Goal: Task Accomplishment & Management: Complete application form

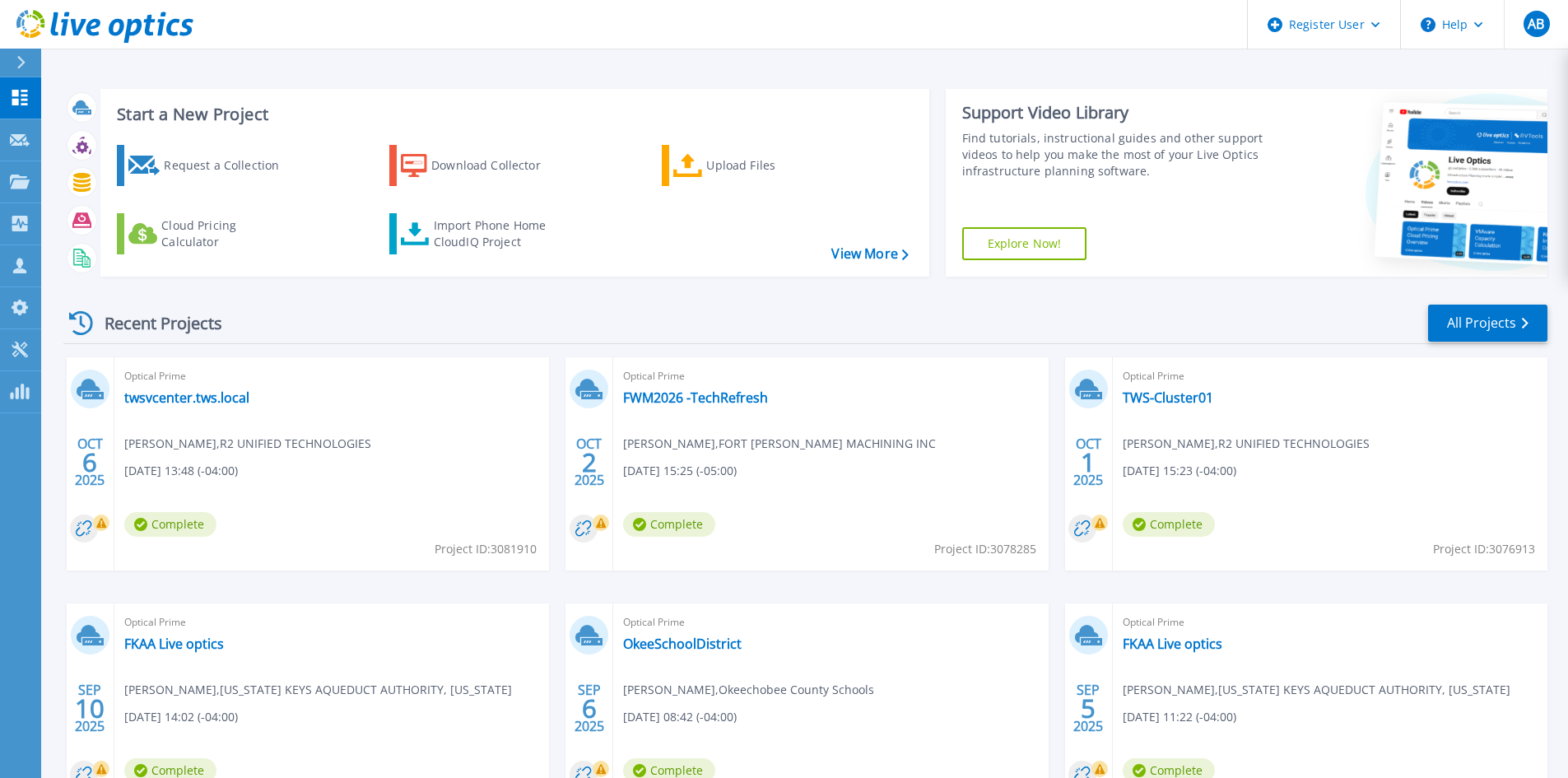
click at [12, 44] on link at bounding box center [96, 25] width 193 height 49
click at [26, 65] on div at bounding box center [27, 62] width 26 height 28
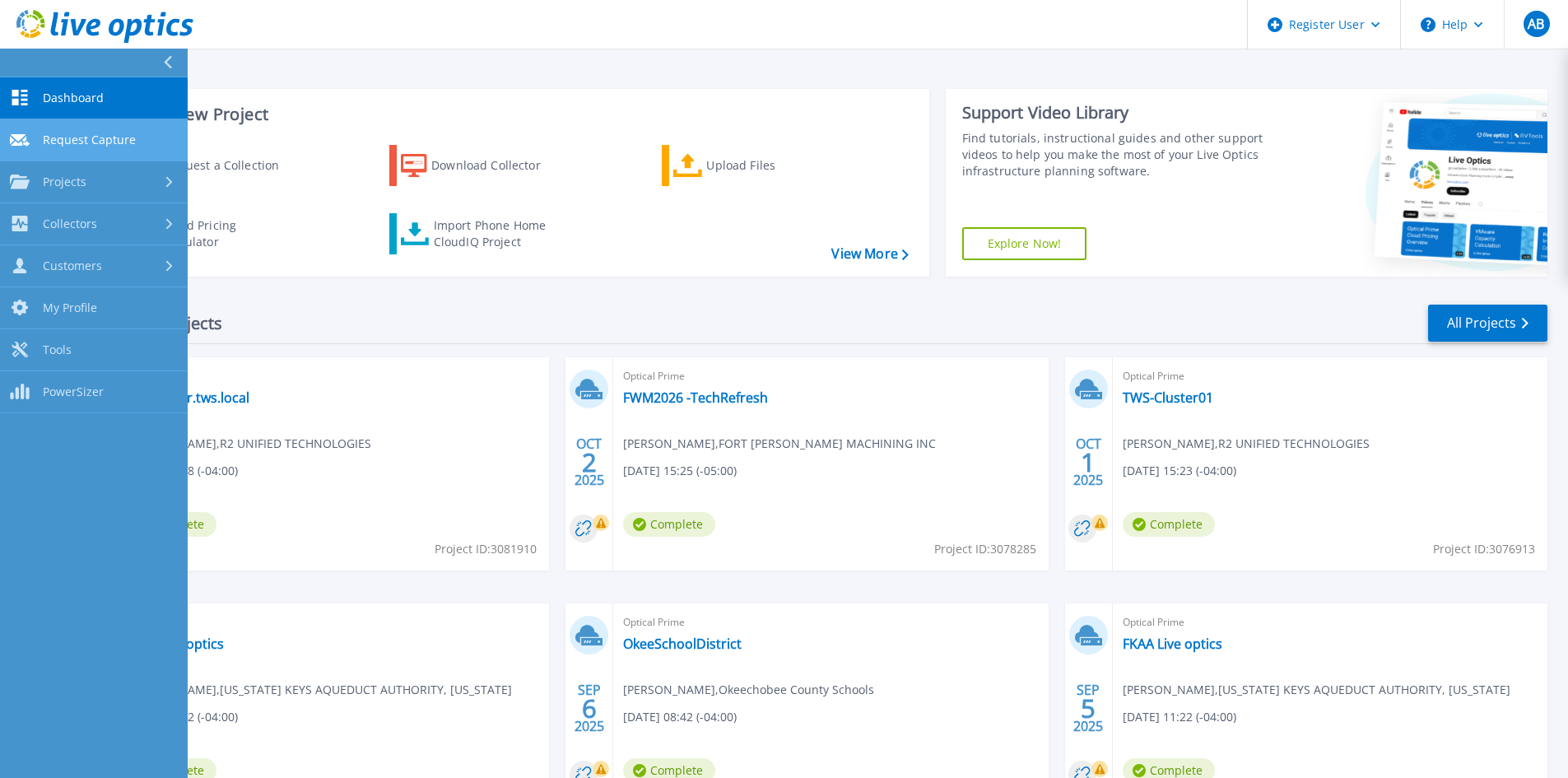
click at [82, 148] on link "Request Capture Request Capture" at bounding box center [94, 140] width 187 height 42
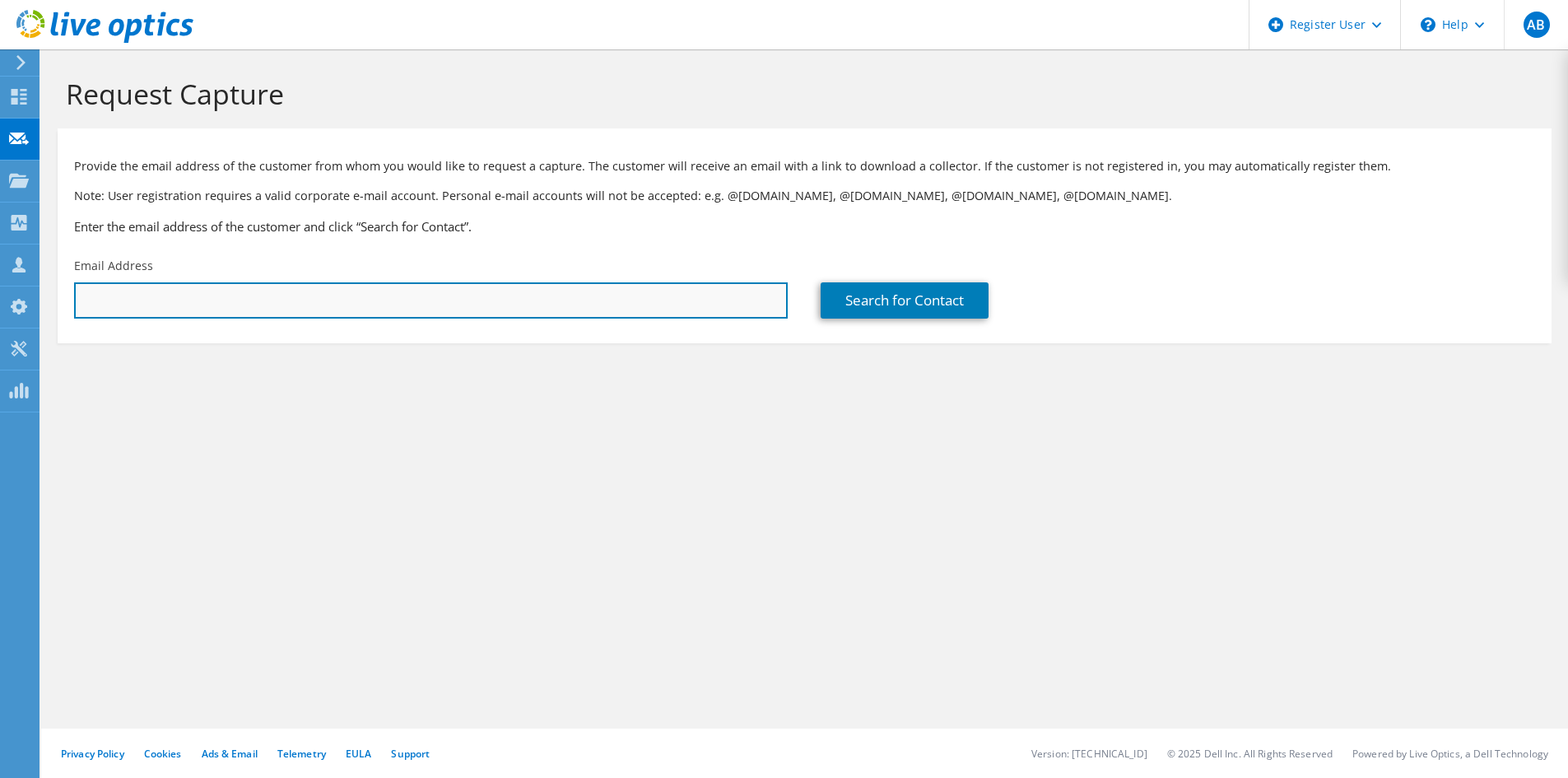
click at [258, 295] on input "text" at bounding box center [431, 300] width 713 height 37
paste input "aquintero@q-tech.org"
type input "aquintero@q-tech.org"
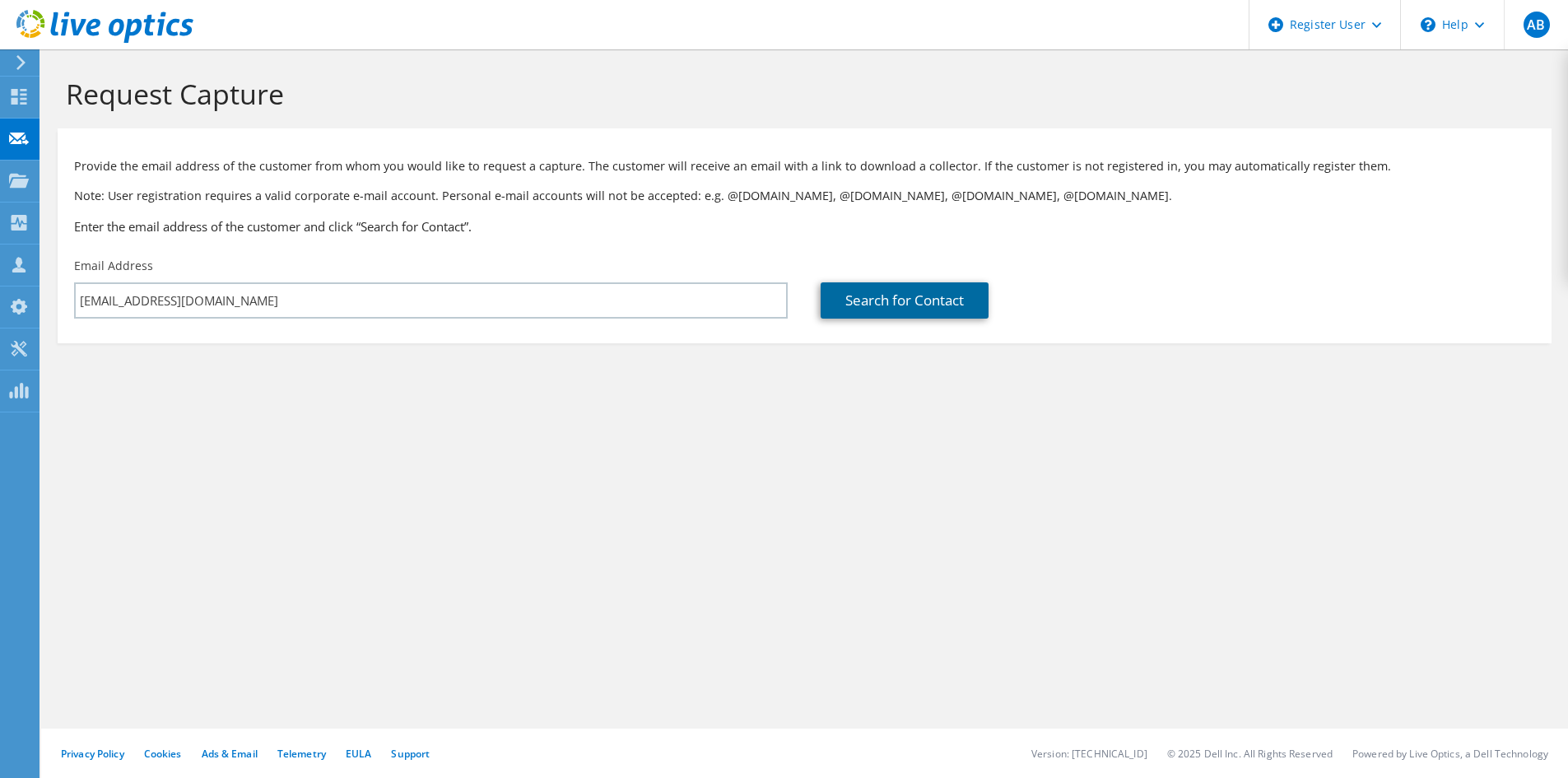
click at [872, 304] on link "Search for Contact" at bounding box center [904, 300] width 168 height 37
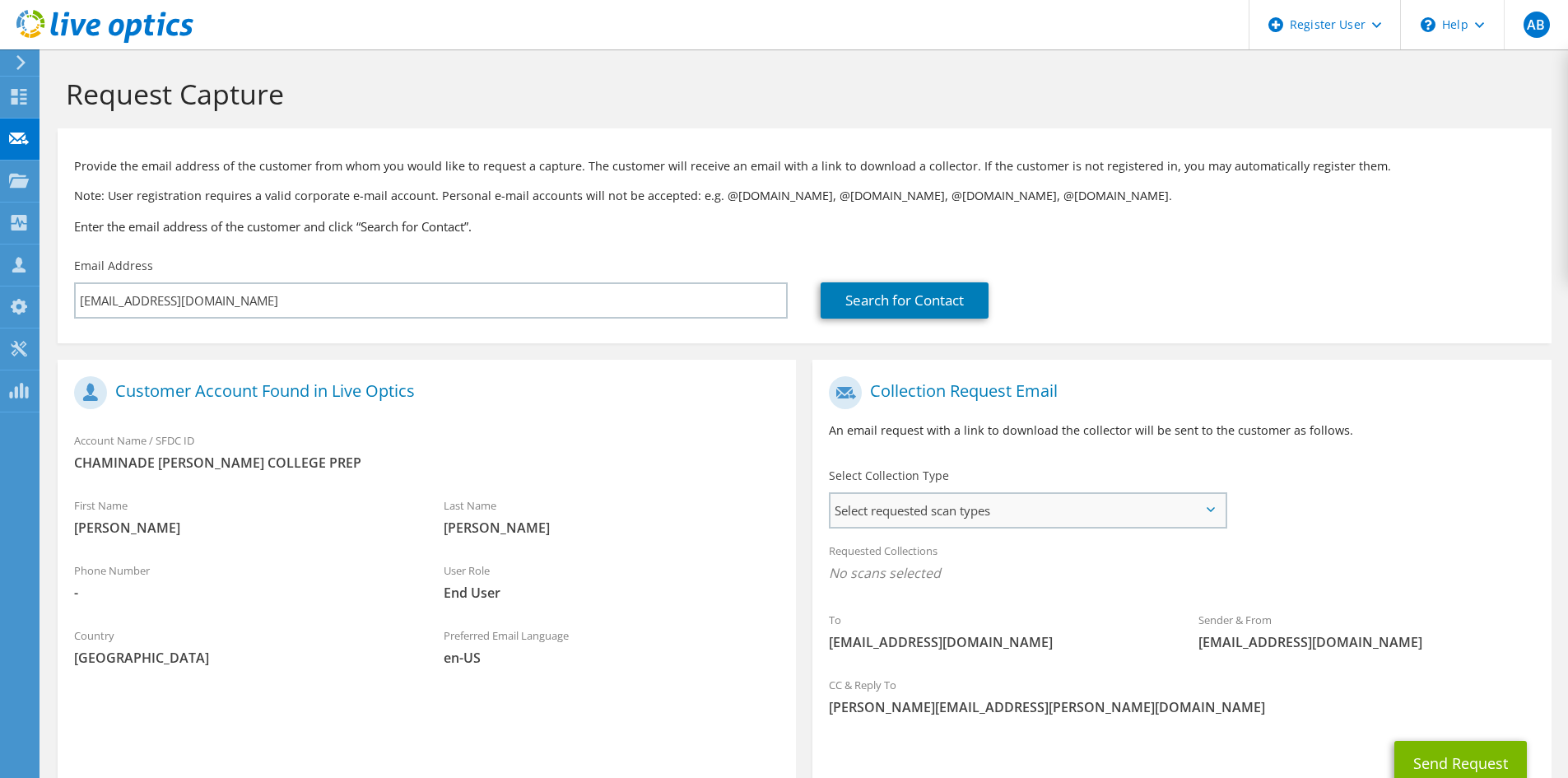
drag, startPoint x: 1010, startPoint y: 517, endPoint x: 970, endPoint y: 554, distance: 54.5
click at [1008, 518] on span "Select requested scan types" at bounding box center [1027, 510] width 394 height 33
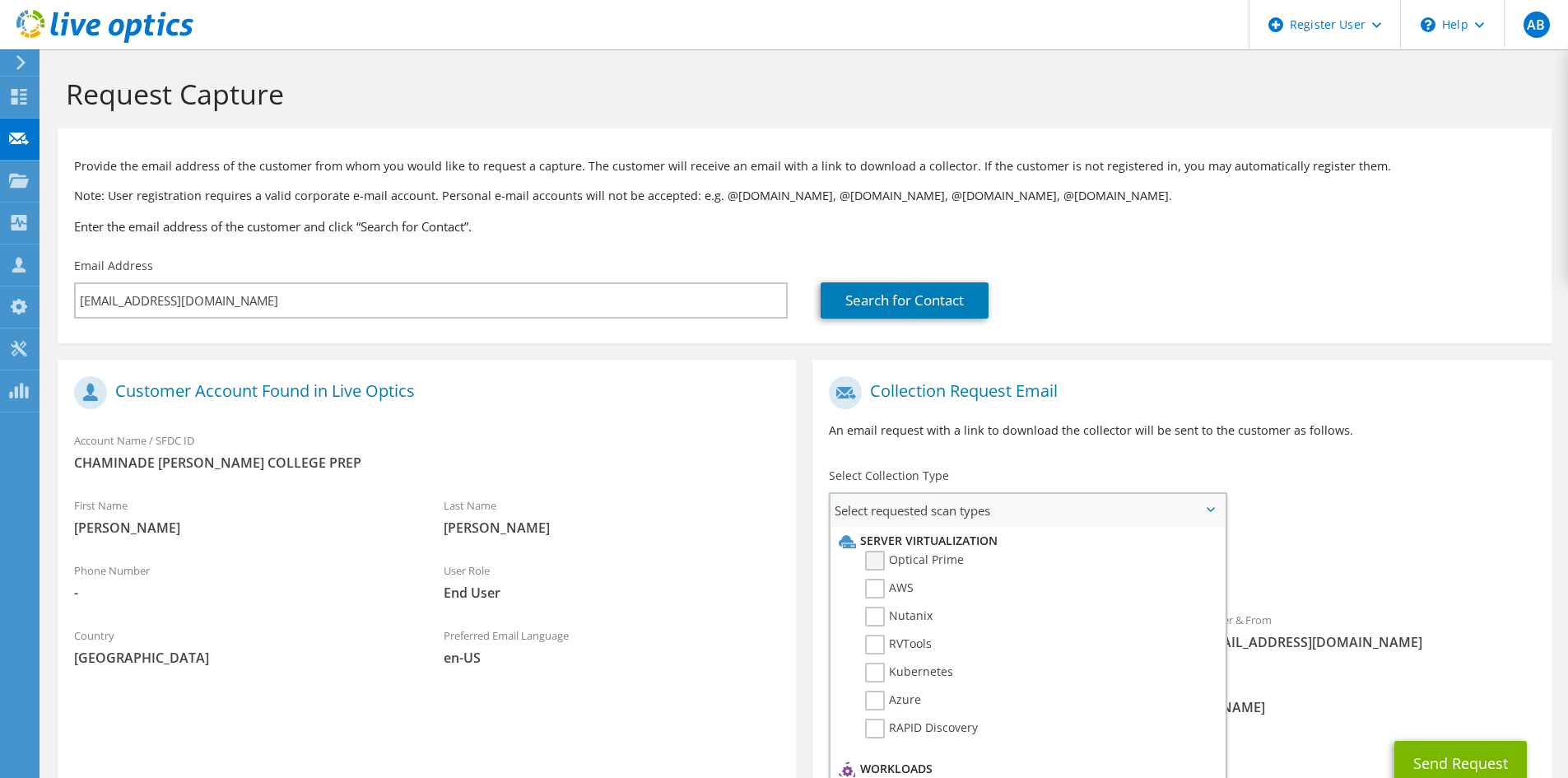
click at [930, 570] on label "Optical Prime" at bounding box center [914, 560] width 99 height 20
click at [0, 0] on input "Optical Prime" at bounding box center [0, 0] width 0 height 0
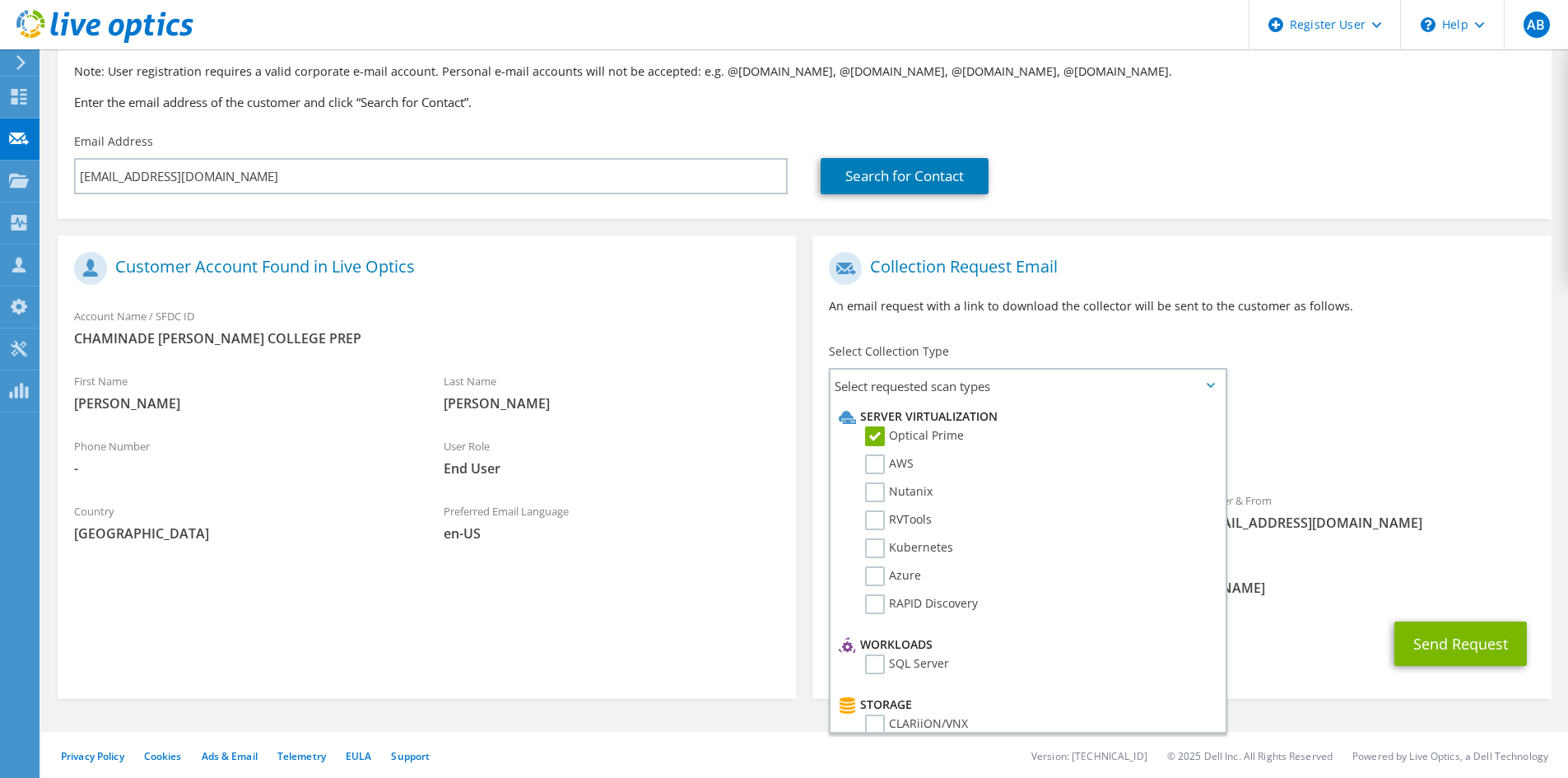
scroll to position [128, 0]
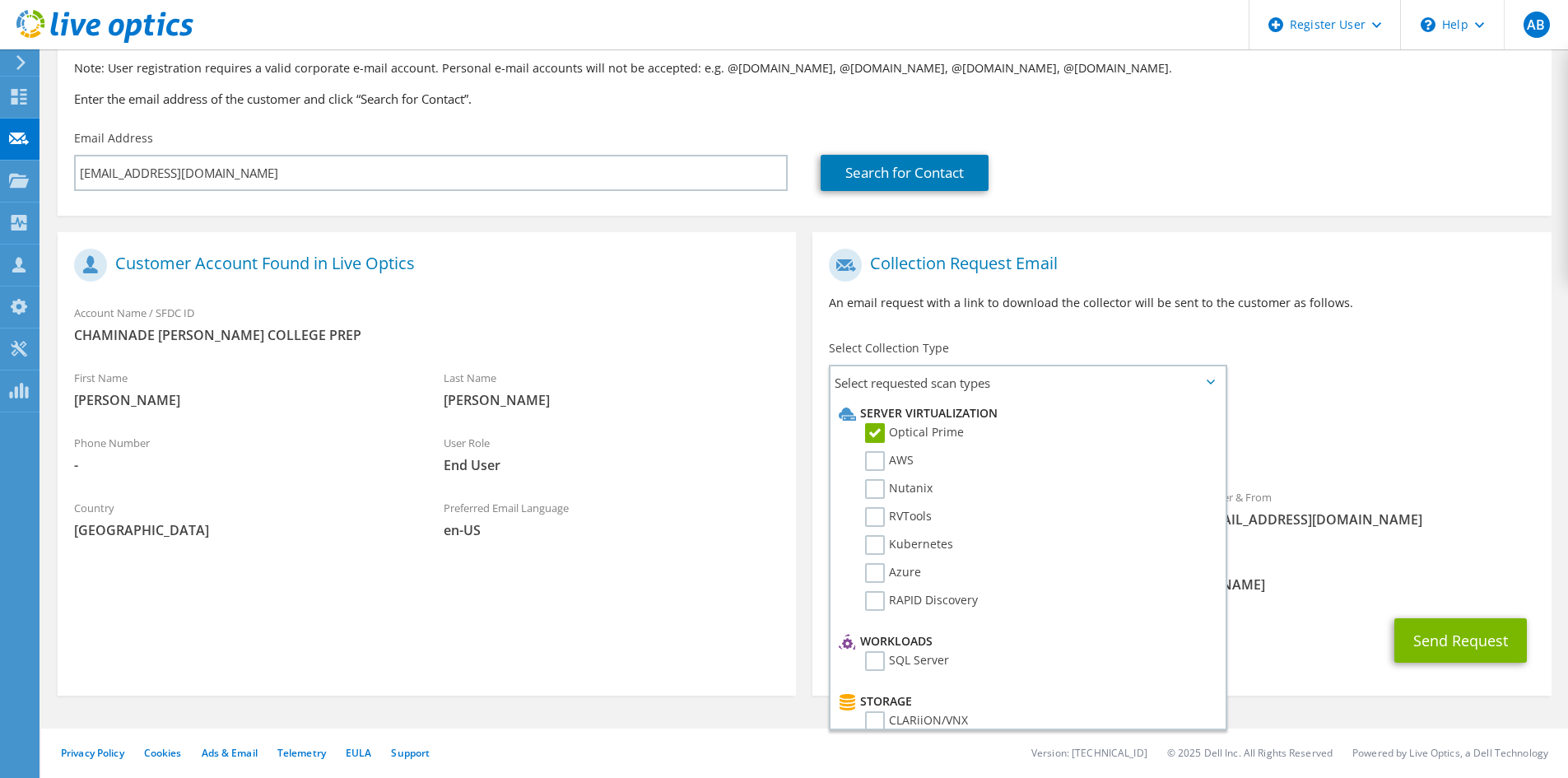
click at [1508, 343] on div "To aquintero@q-tech.org Sender & From liveoptics@liveoptics.com" at bounding box center [1182, 392] width 738 height 305
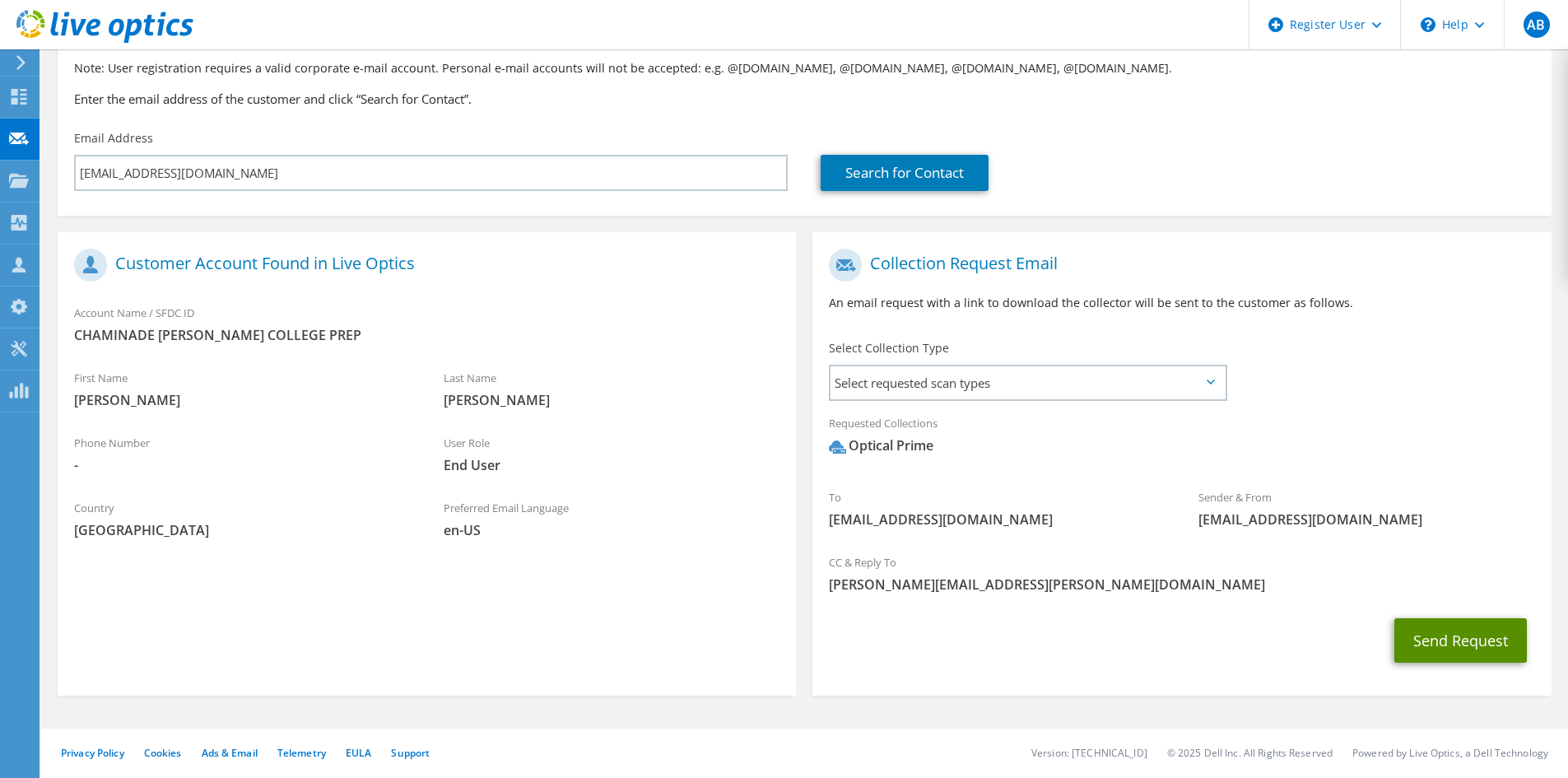
click at [1462, 649] on button "Send Request" at bounding box center [1461, 640] width 133 height 44
